Goal: Transaction & Acquisition: Purchase product/service

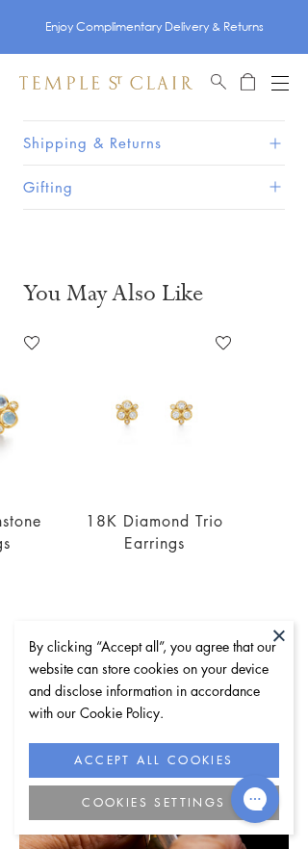
scroll to position [0, 514]
click at [178, 539] on link "18K Diamond Trio Earrings" at bounding box center [155, 531] width 138 height 42
click at [199, 529] on h2 "18K Diamond Trio Earrings" at bounding box center [153, 531] width 167 height 43
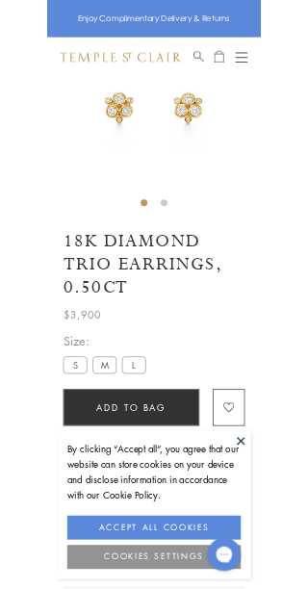
scroll to position [112, 0]
